Goal: Information Seeking & Learning: Get advice/opinions

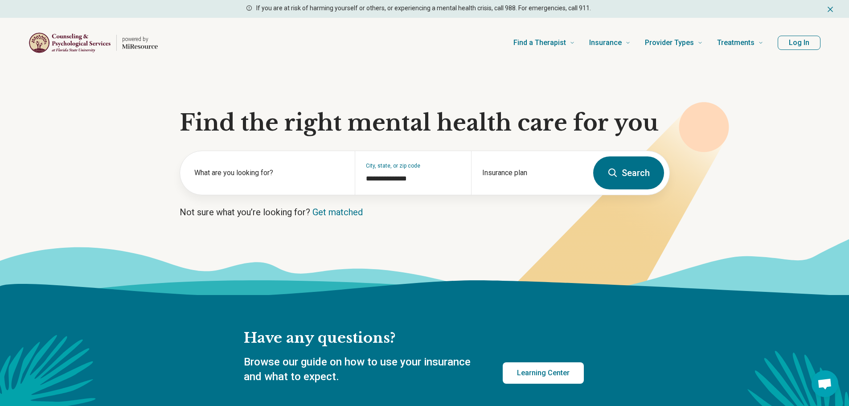
click at [809, 40] on button "Log In" at bounding box center [798, 43] width 43 height 14
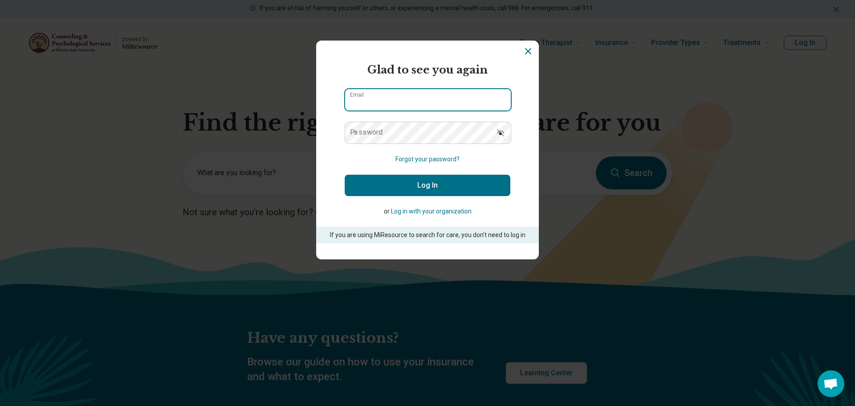
click at [388, 99] on input "Email" at bounding box center [428, 99] width 166 height 21
type input "**********"
click at [410, 185] on button "Log In" at bounding box center [428, 185] width 166 height 21
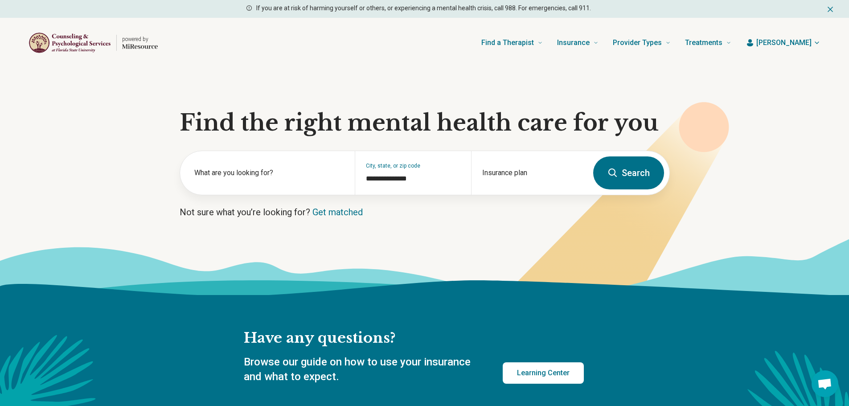
click at [807, 44] on span "[PERSON_NAME]" at bounding box center [783, 42] width 55 height 11
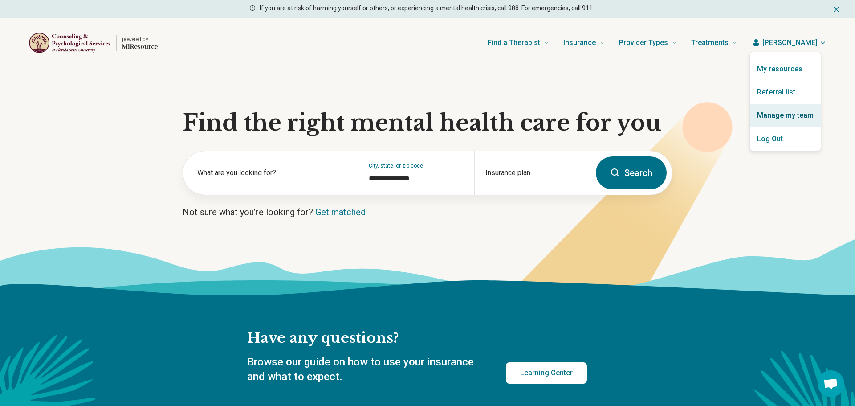
click at [771, 113] on link "Manage my team" at bounding box center [785, 115] width 71 height 23
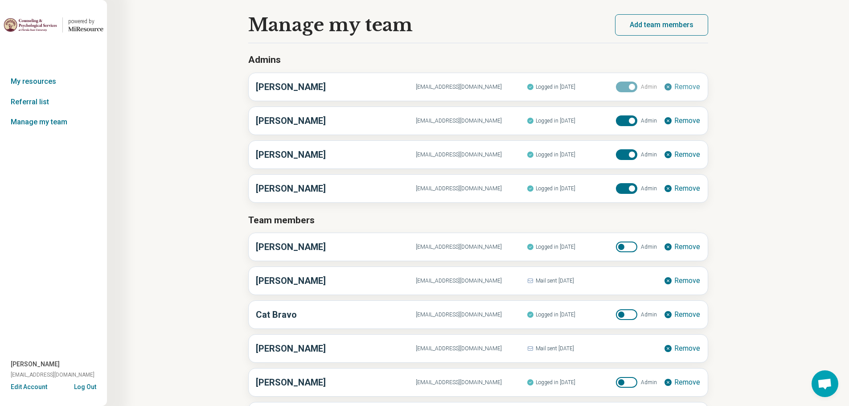
click at [677, 26] on button "Add team members" at bounding box center [661, 24] width 93 height 21
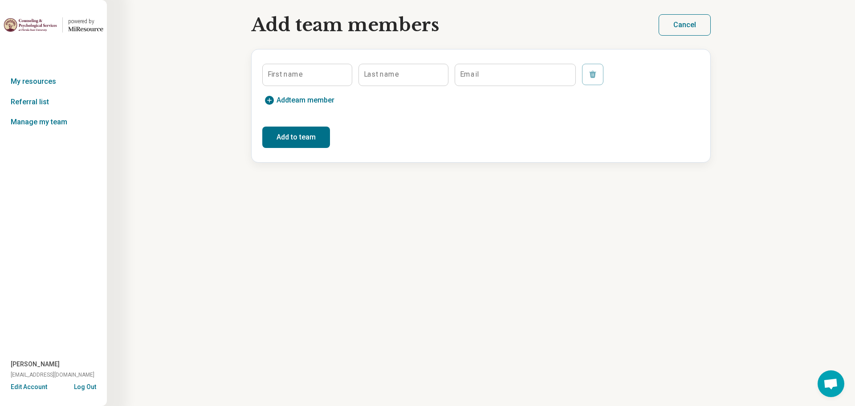
click at [286, 72] on label "First name" at bounding box center [285, 74] width 35 height 7
click at [286, 72] on input "First name" at bounding box center [307, 74] width 89 height 21
type input "*******"
type input "*"
type input "****"
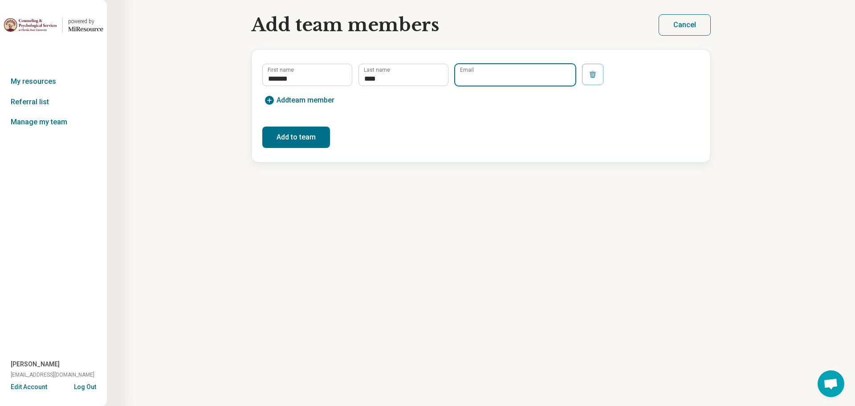
click at [534, 76] on input "Email" at bounding box center [515, 74] width 120 height 21
paste input "**********"
type input "**********"
click at [300, 143] on button "Add to team" at bounding box center [296, 136] width 68 height 21
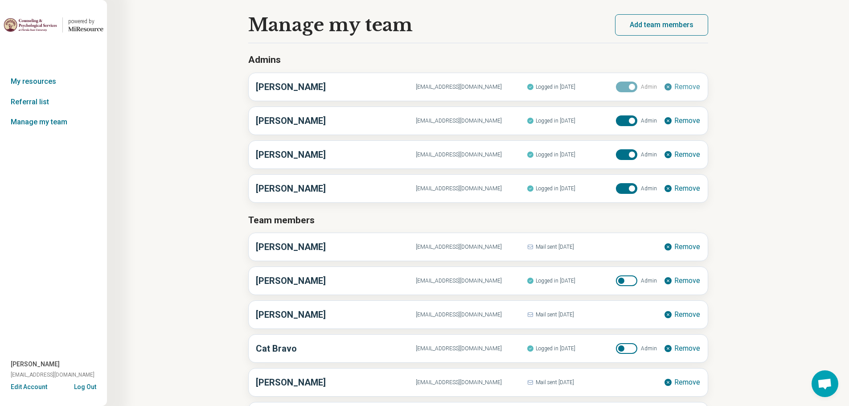
click at [25, 28] on img at bounding box center [30, 24] width 53 height 21
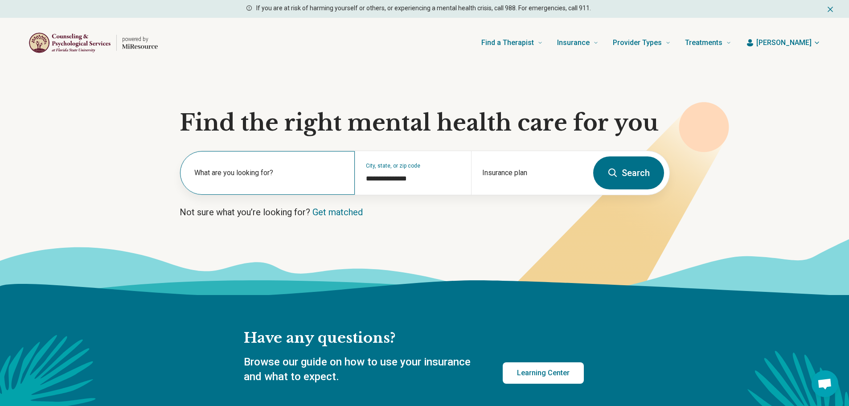
click at [212, 173] on label "What are you looking for?" at bounding box center [269, 172] width 150 height 11
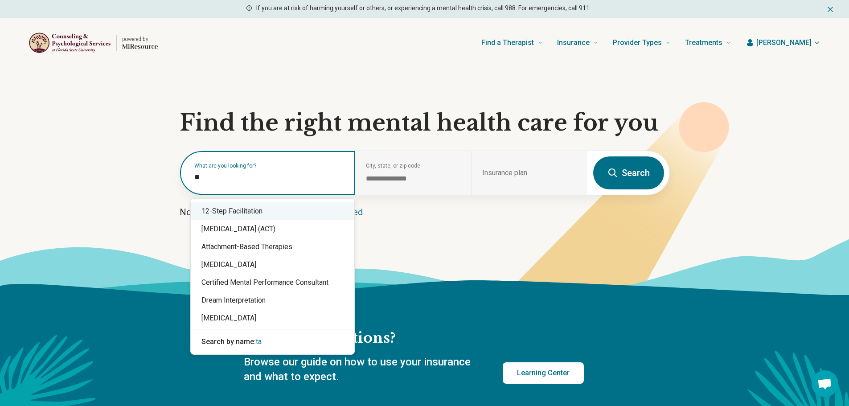
type input "*"
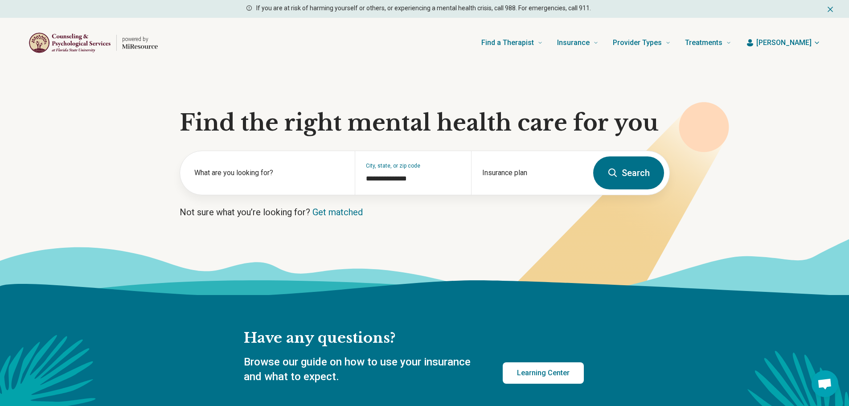
click at [622, 177] on button "Search" at bounding box center [628, 172] width 71 height 33
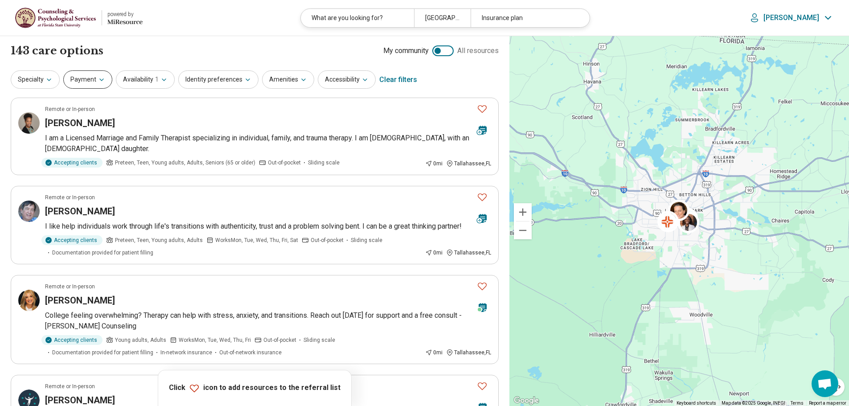
click at [98, 79] on icon "button" at bounding box center [101, 79] width 7 height 7
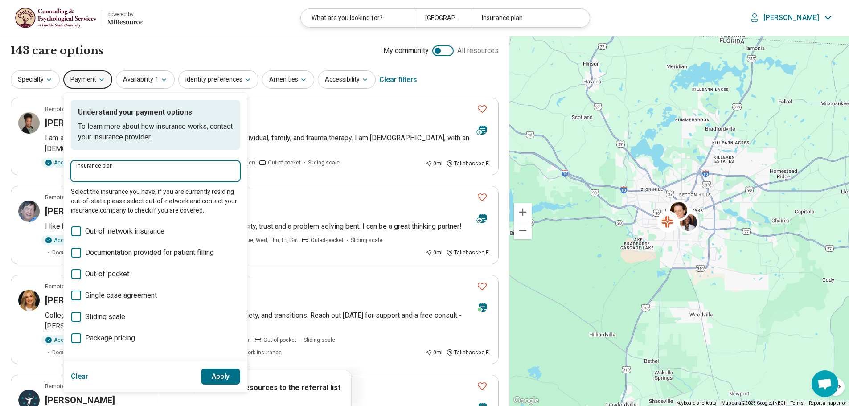
click at [142, 176] on input "Insurance plan" at bounding box center [155, 174] width 159 height 11
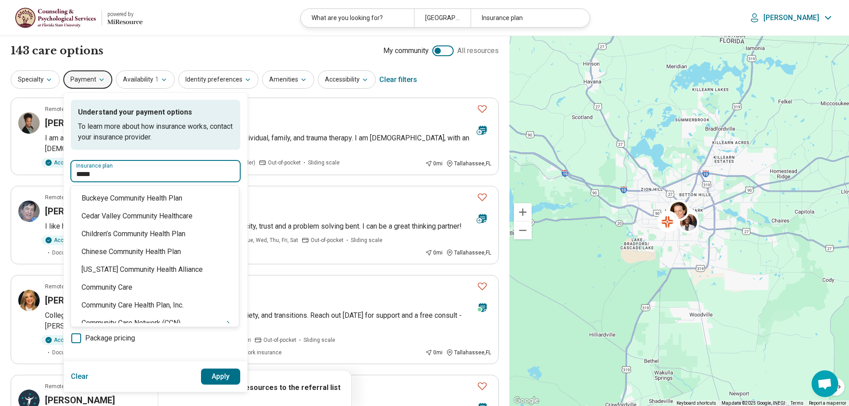
type input "******"
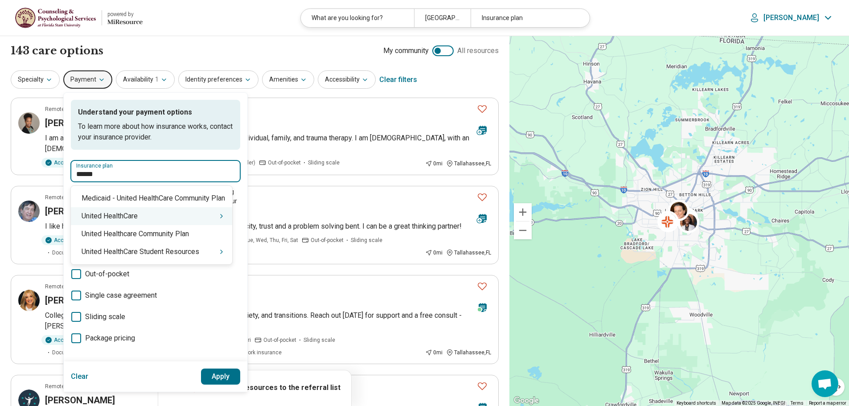
click at [127, 217] on div "United HealthCare" at bounding box center [151, 216] width 161 height 18
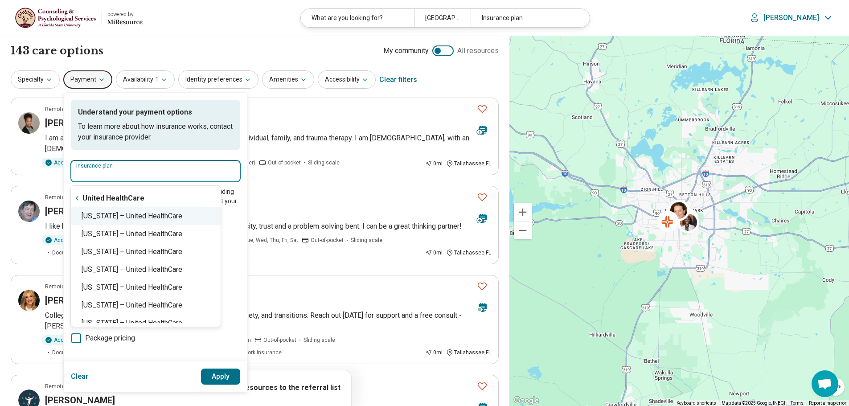
click at [105, 221] on div "Florida – United HealthCare" at bounding box center [146, 216] width 150 height 18
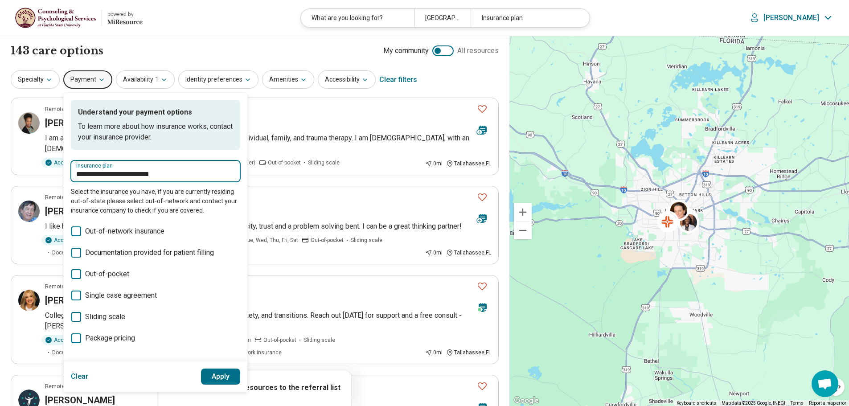
type input "**********"
click at [216, 380] on button "Apply" at bounding box center [221, 376] width 40 height 16
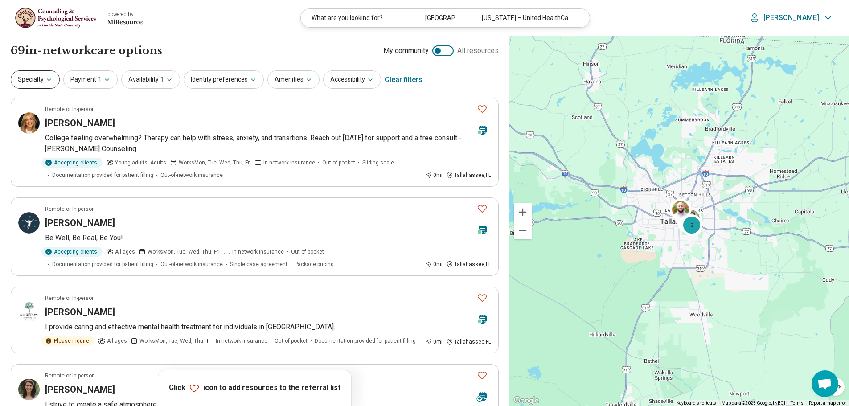
click at [45, 82] on icon "button" at bounding box center [48, 79] width 7 height 7
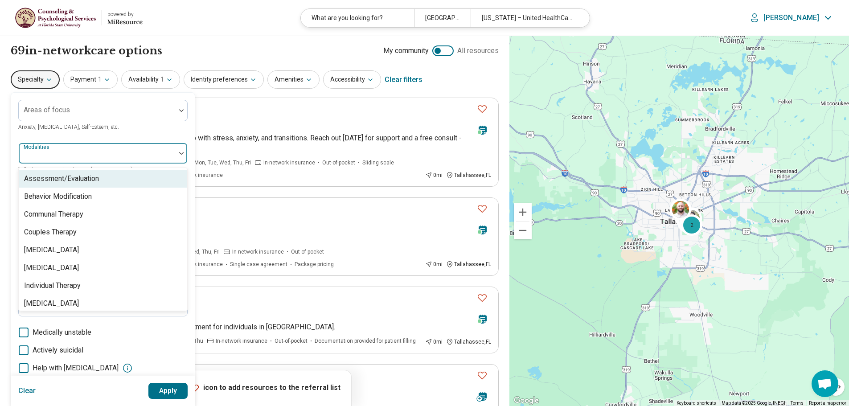
click at [59, 153] on div at bounding box center [97, 157] width 150 height 12
click at [58, 113] on div "Areas of focus" at bounding box center [102, 110] width 169 height 21
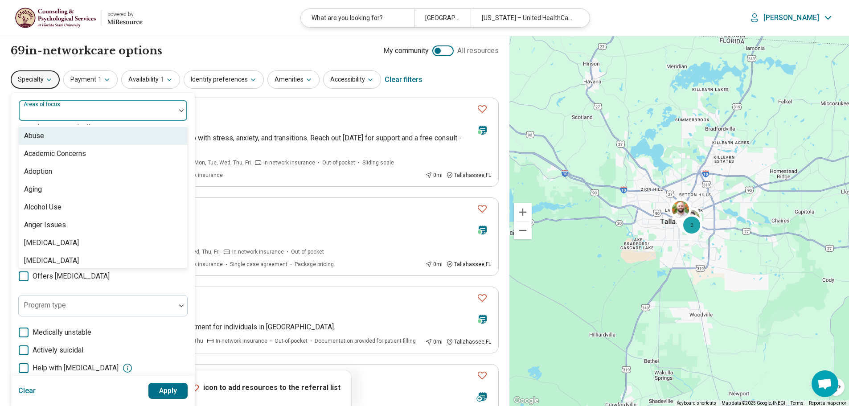
click at [254, 35] on header "powered by Miresource logo What are you looking for? Tallahassee, FL Florida – …" at bounding box center [424, 18] width 849 height 36
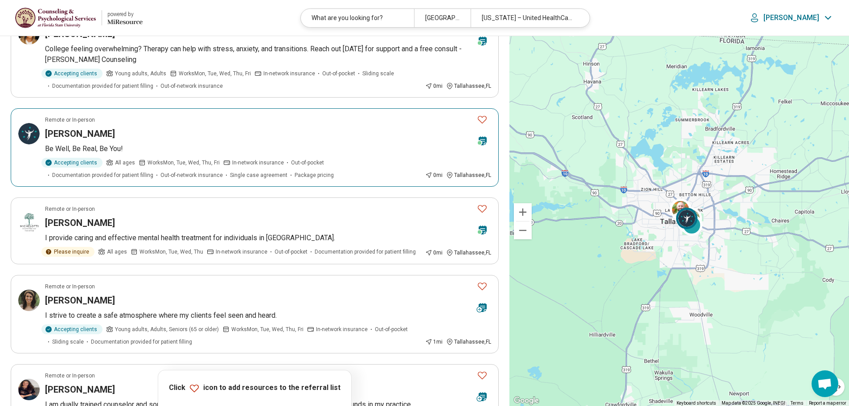
scroll to position [45, 0]
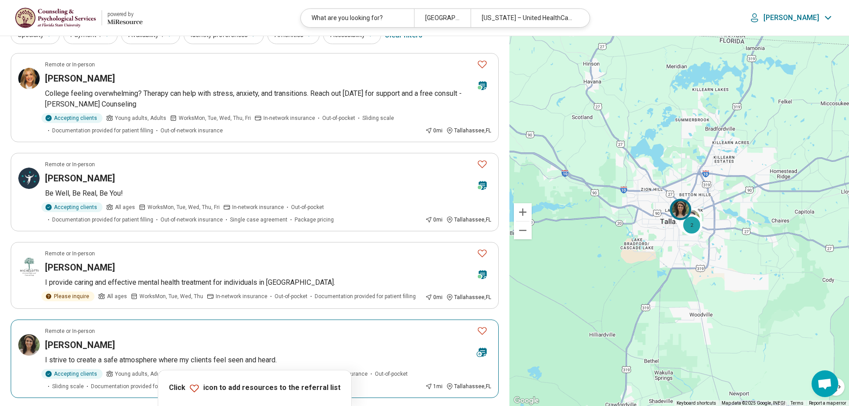
click at [210, 341] on div "[PERSON_NAME]" at bounding box center [257, 345] width 424 height 12
click at [475, 332] on button "Favorite" at bounding box center [482, 331] width 18 height 18
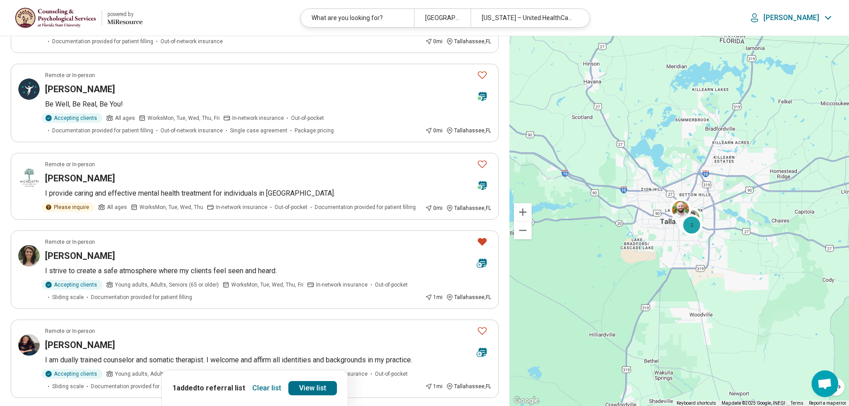
scroll to position [223, 0]
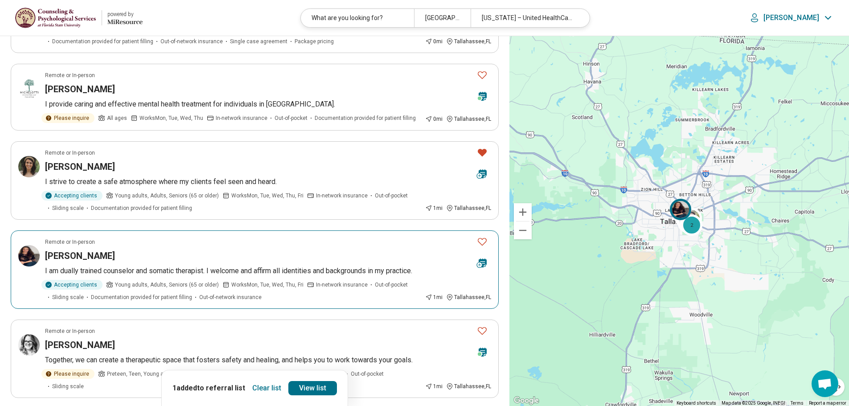
click at [481, 240] on icon "Favorite" at bounding box center [482, 241] width 11 height 11
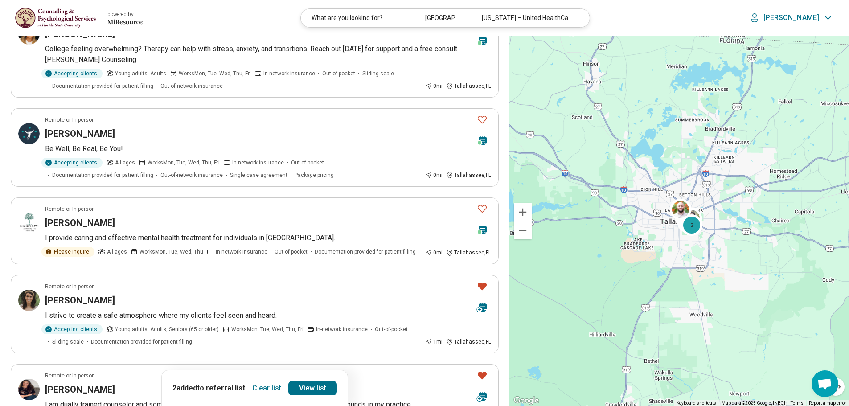
scroll to position [45, 0]
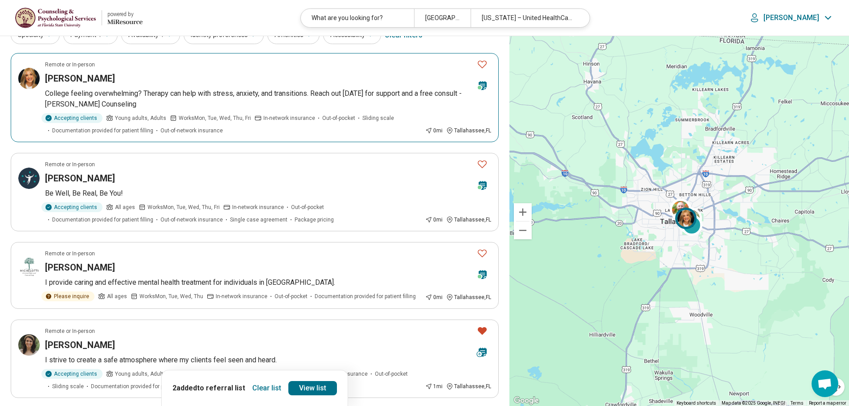
click at [487, 65] on icon "Favorite" at bounding box center [482, 64] width 11 height 11
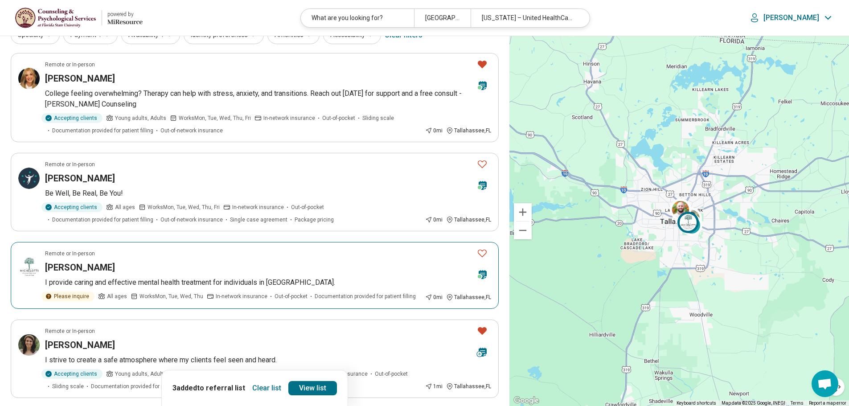
scroll to position [89, 0]
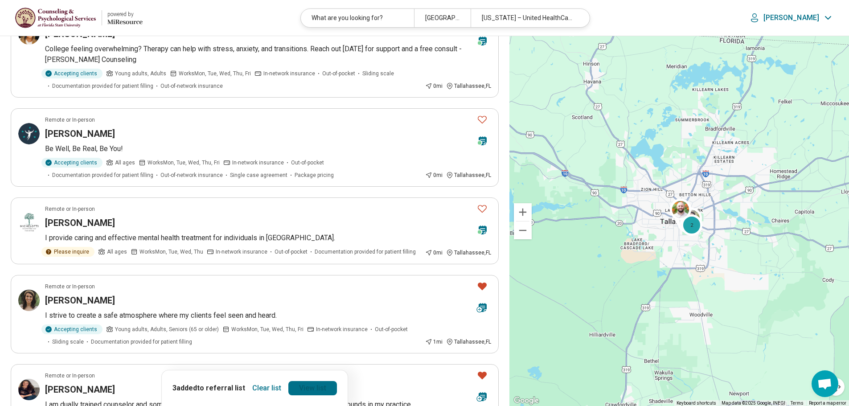
click at [314, 390] on link "View list" at bounding box center [312, 388] width 49 height 14
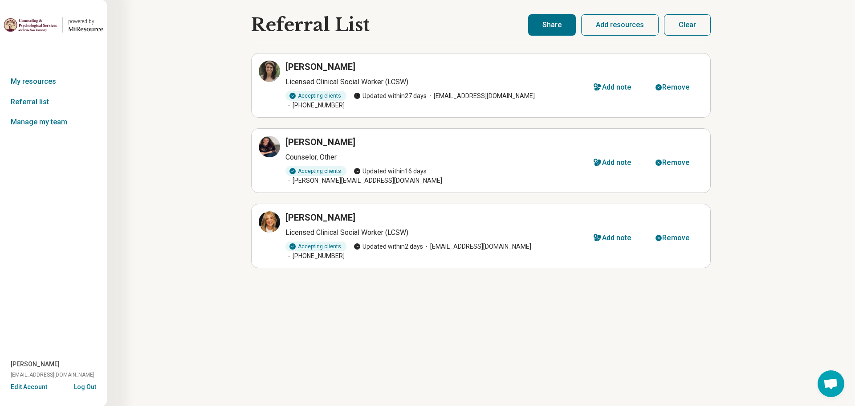
click at [555, 26] on button "Share" at bounding box center [552, 24] width 48 height 21
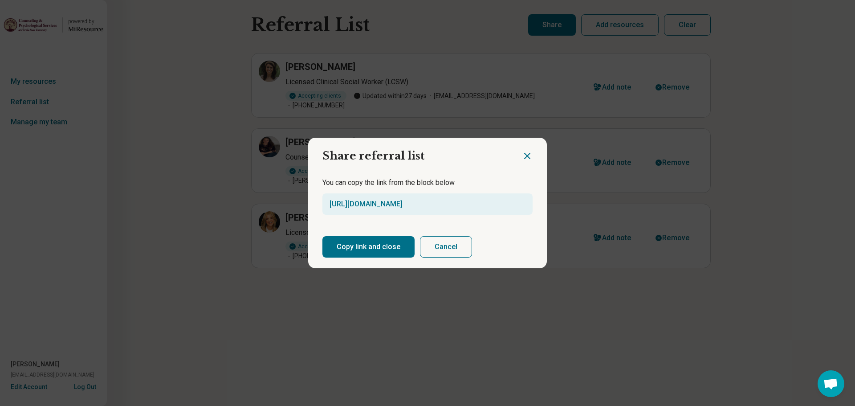
click at [393, 249] on button "Copy link and close" at bounding box center [368, 246] width 92 height 21
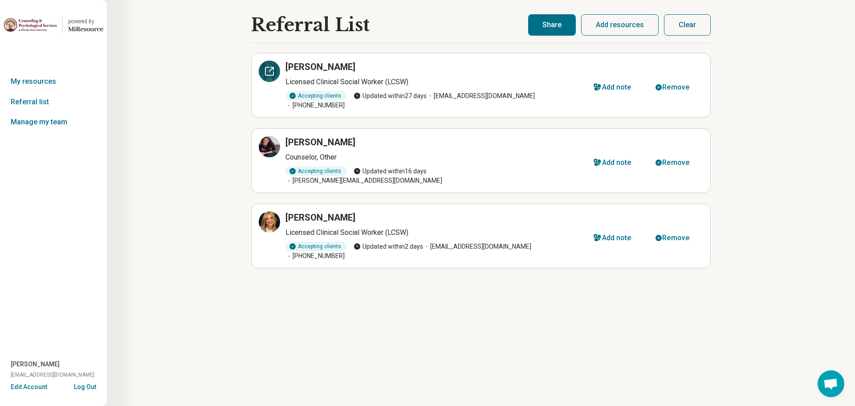
click at [271, 72] on icon at bounding box center [269, 71] width 11 height 11
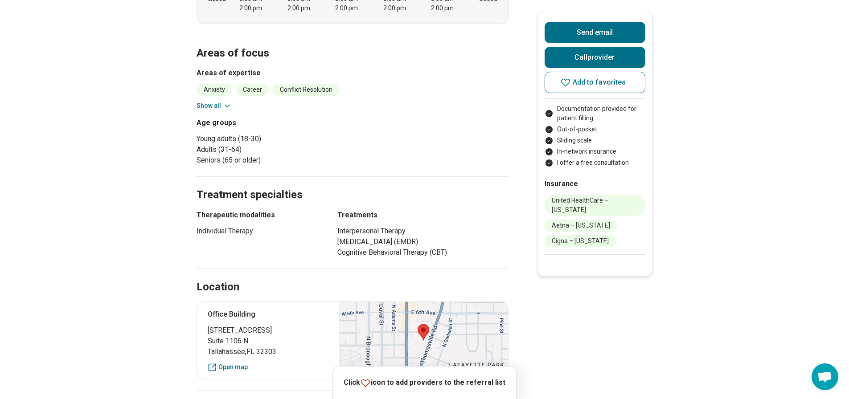
scroll to position [267, 0]
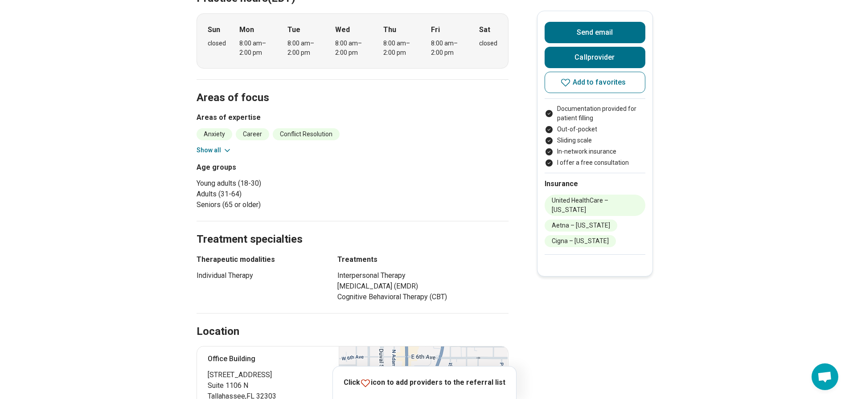
click at [218, 152] on button "Show all" at bounding box center [213, 150] width 35 height 9
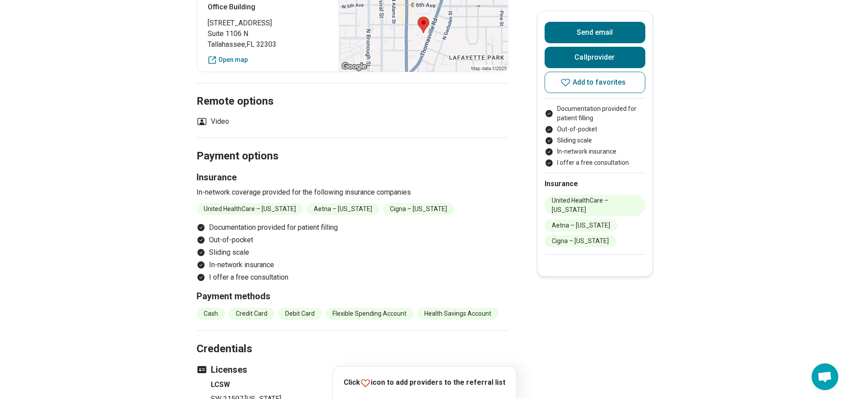
scroll to position [891, 0]
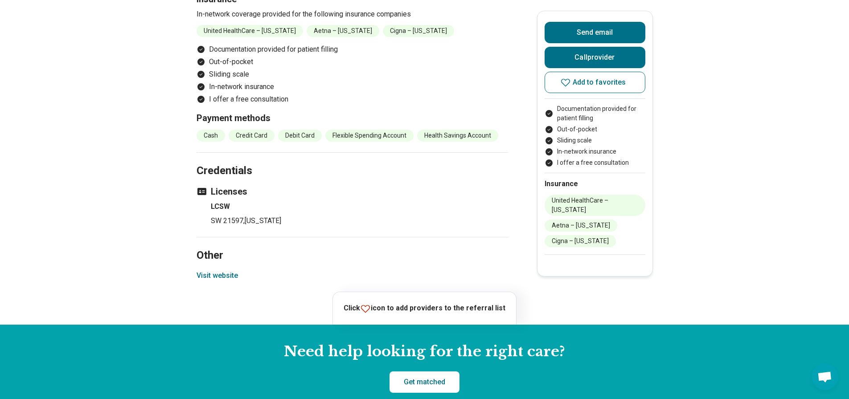
click at [346, 275] on section "Other Visit website" at bounding box center [352, 264] width 312 height 55
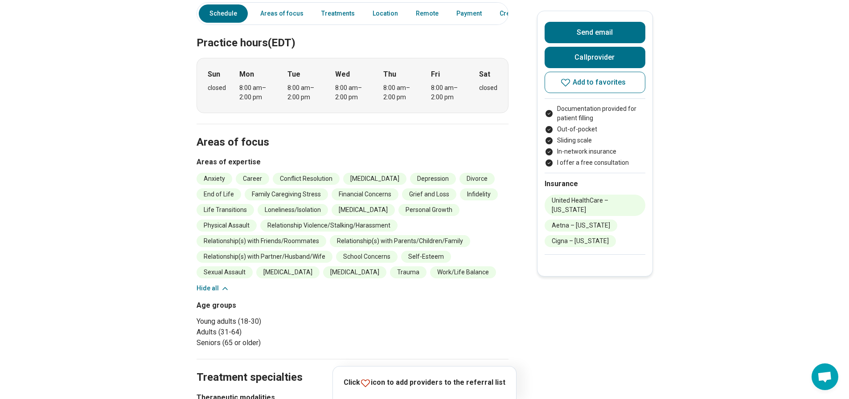
scroll to position [0, 0]
